Goal: Task Accomplishment & Management: Manage account settings

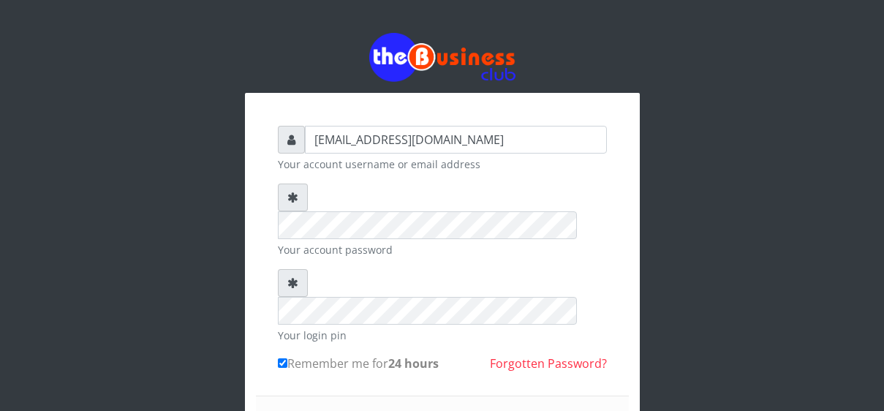
scroll to position [132, 0]
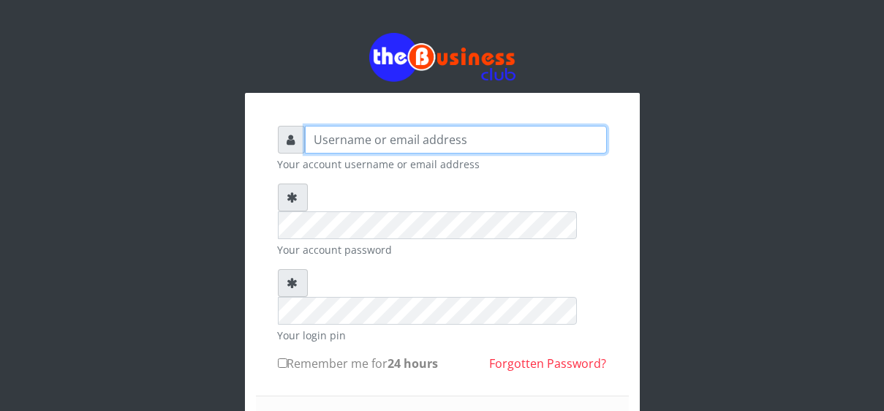
click at [325, 140] on input "text" at bounding box center [456, 140] width 302 height 28
type input "[EMAIL_ADDRESS][DOMAIN_NAME]"
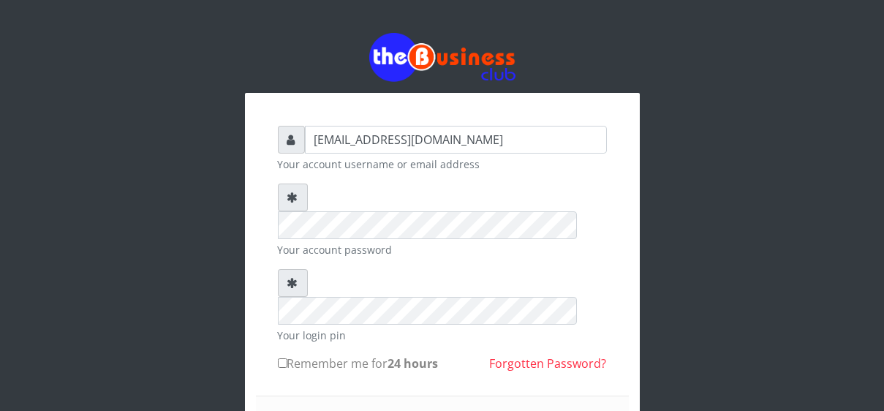
click at [283, 358] on input "Remember me for 24 hours" at bounding box center [283, 363] width 10 height 10
checkbox input "true"
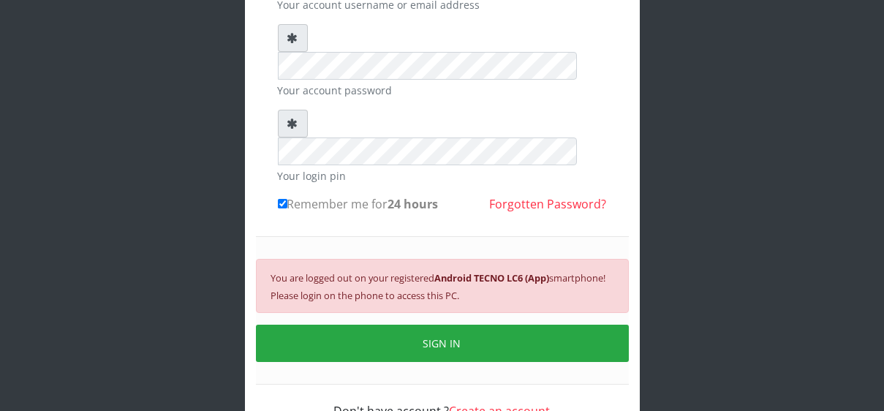
scroll to position [170, 0]
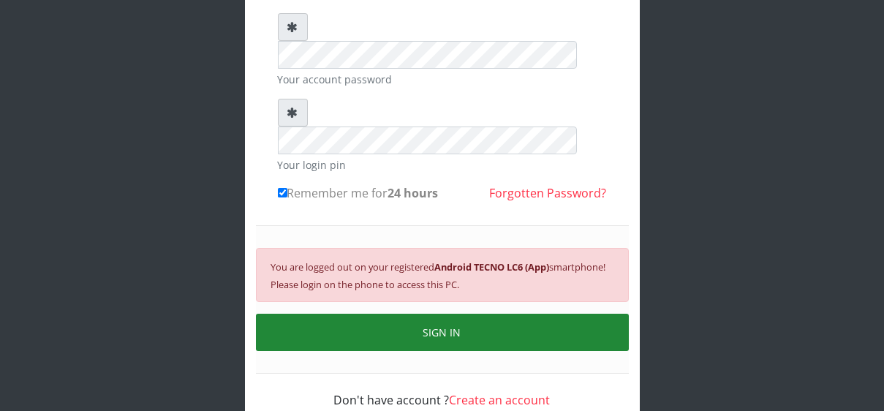
click at [428, 314] on button "SIGN IN" at bounding box center [442, 332] width 373 height 37
click at [417, 314] on button "SIGN IN" at bounding box center [442, 332] width 373 height 37
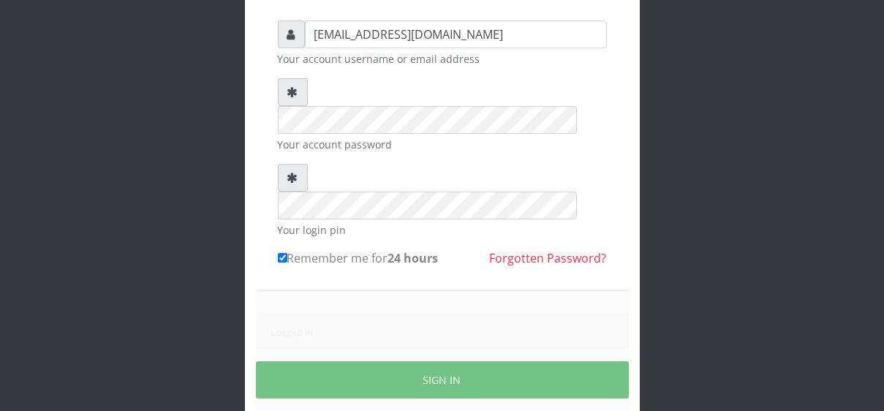
scroll to position [153, 0]
